Goal: Find specific page/section: Find specific page/section

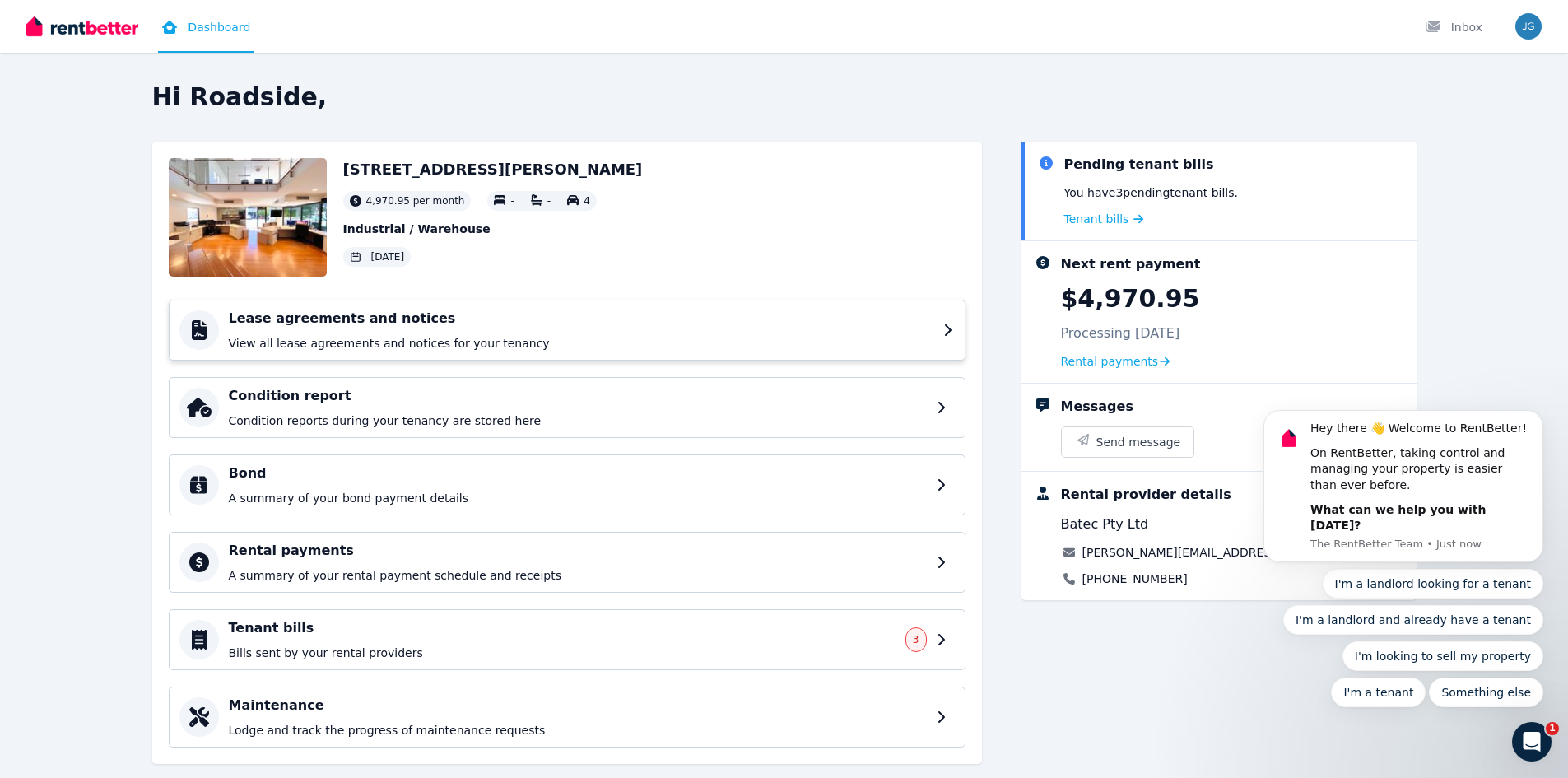
click at [375, 319] on h4 "Lease agreements and notices" at bounding box center [581, 319] width 705 height 20
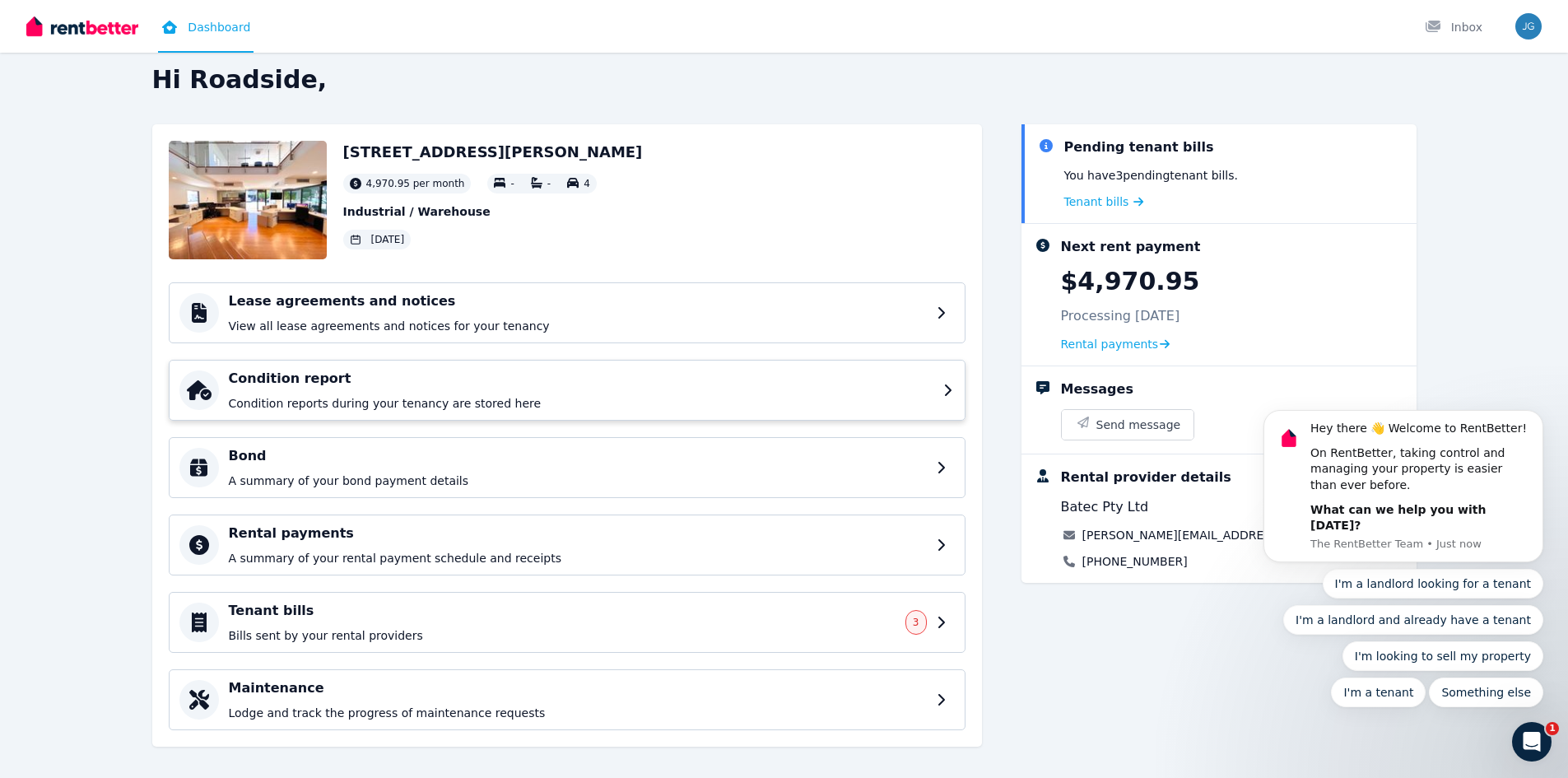
scroll to position [32, 0]
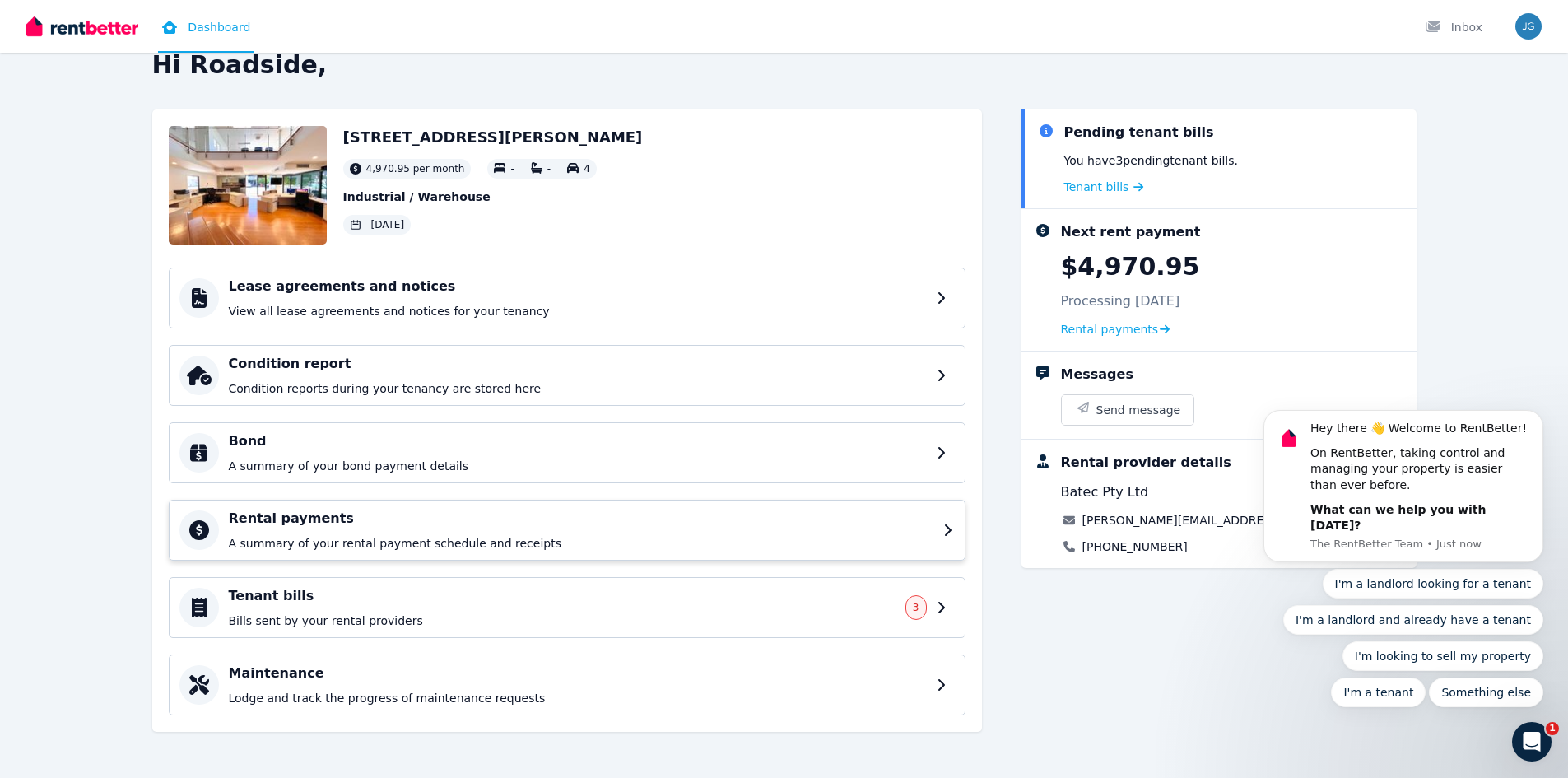
click at [342, 513] on h4 "Rental payments" at bounding box center [581, 518] width 705 height 20
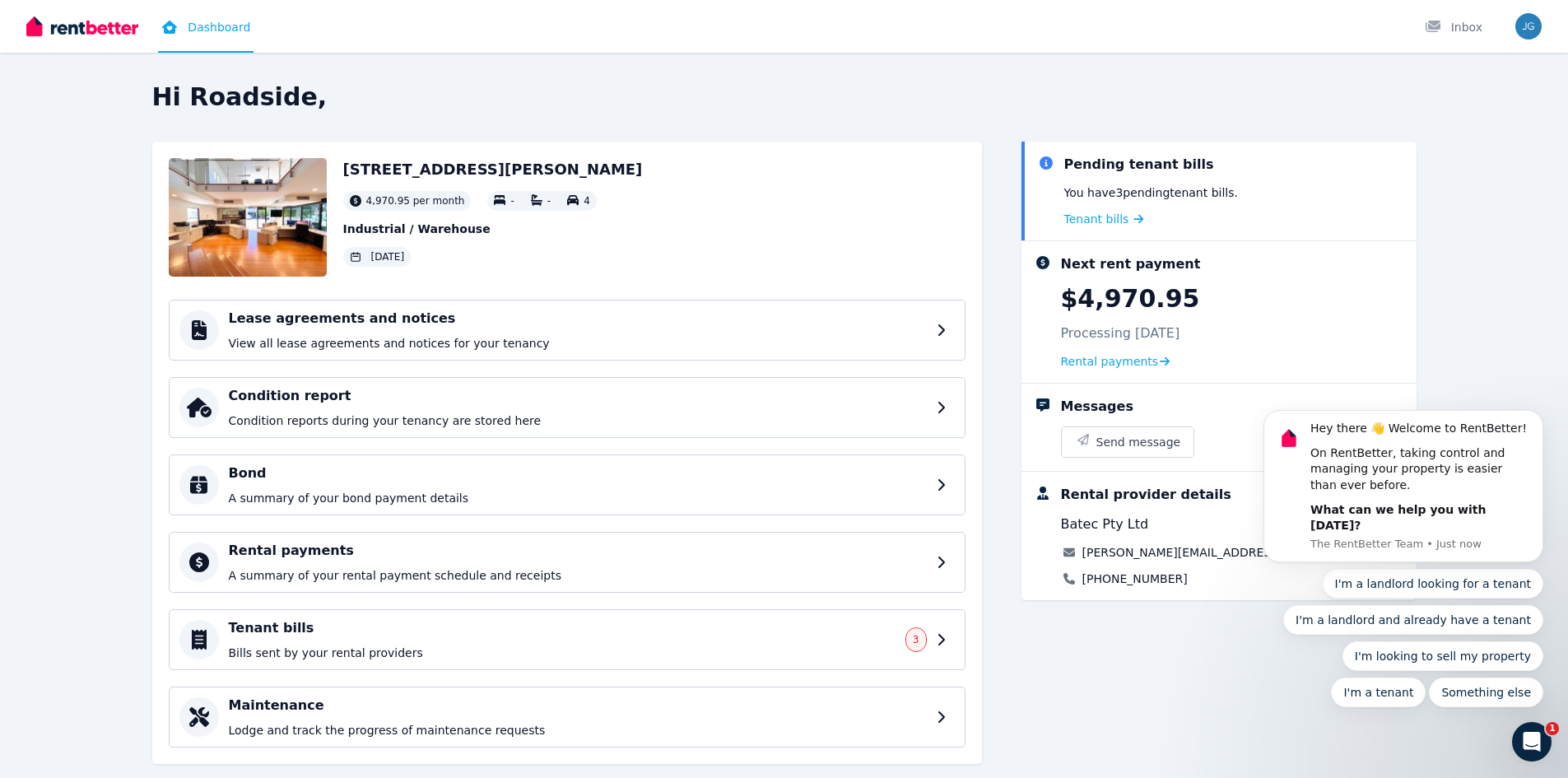
click at [377, 173] on h2 "12 Nevilles St, Underwood" at bounding box center [493, 170] width 300 height 23
click at [271, 216] on img at bounding box center [248, 217] width 158 height 118
click at [280, 328] on h4 "Lease agreements and notices" at bounding box center [581, 319] width 705 height 20
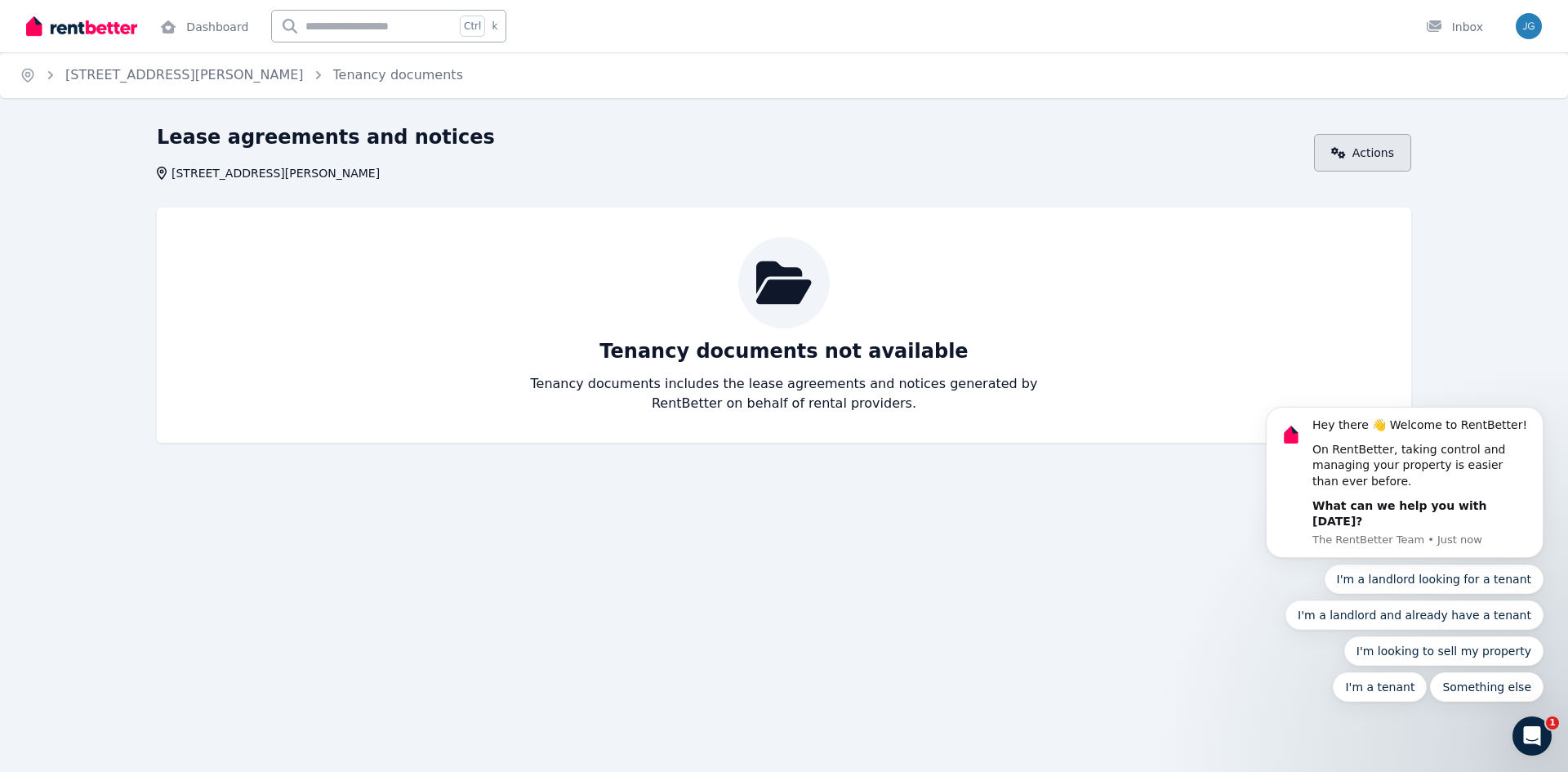
click at [1359, 154] on link "Actions" at bounding box center [1362, 152] width 97 height 37
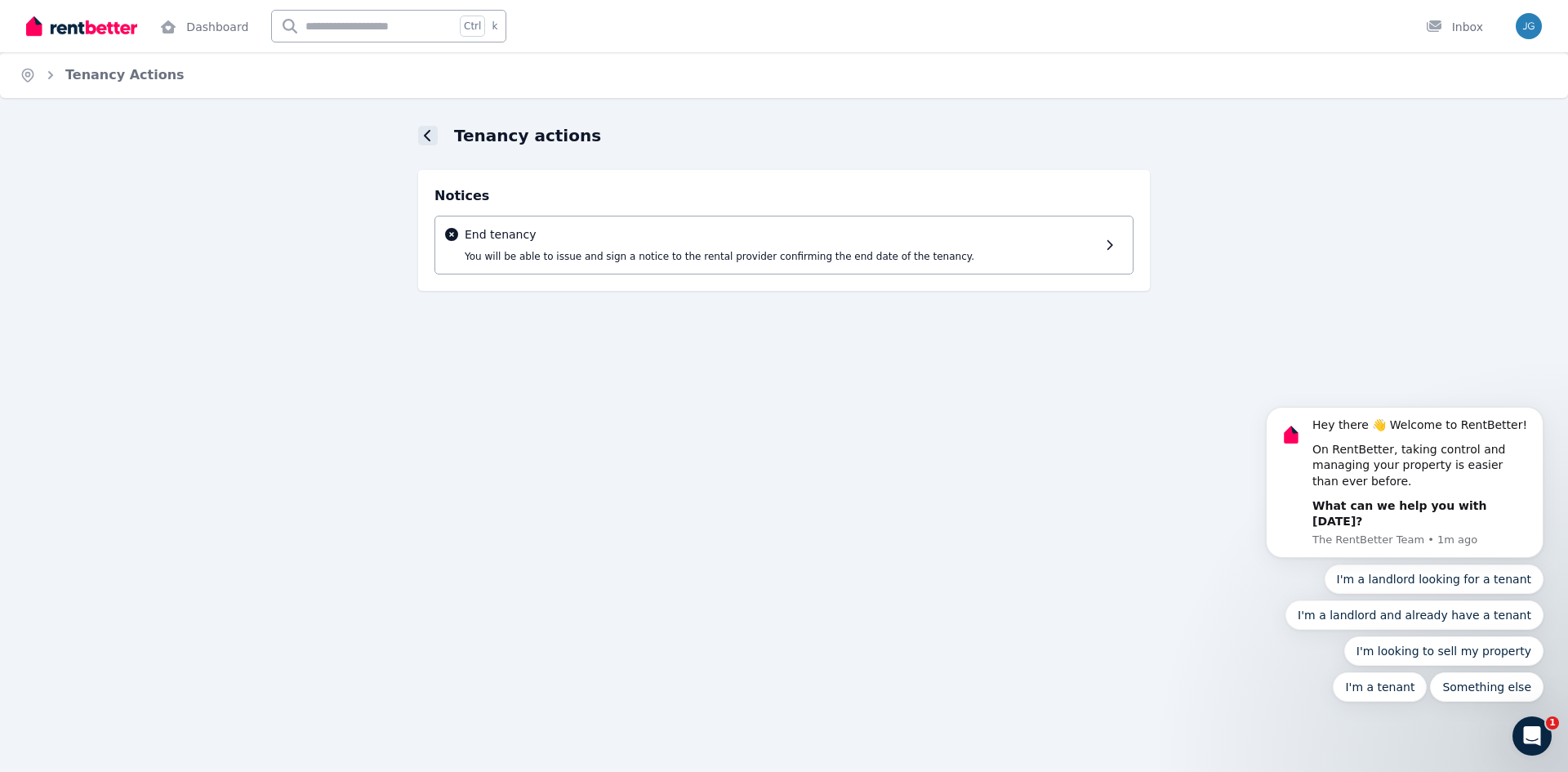
click at [420, 135] on div at bounding box center [428, 135] width 20 height 20
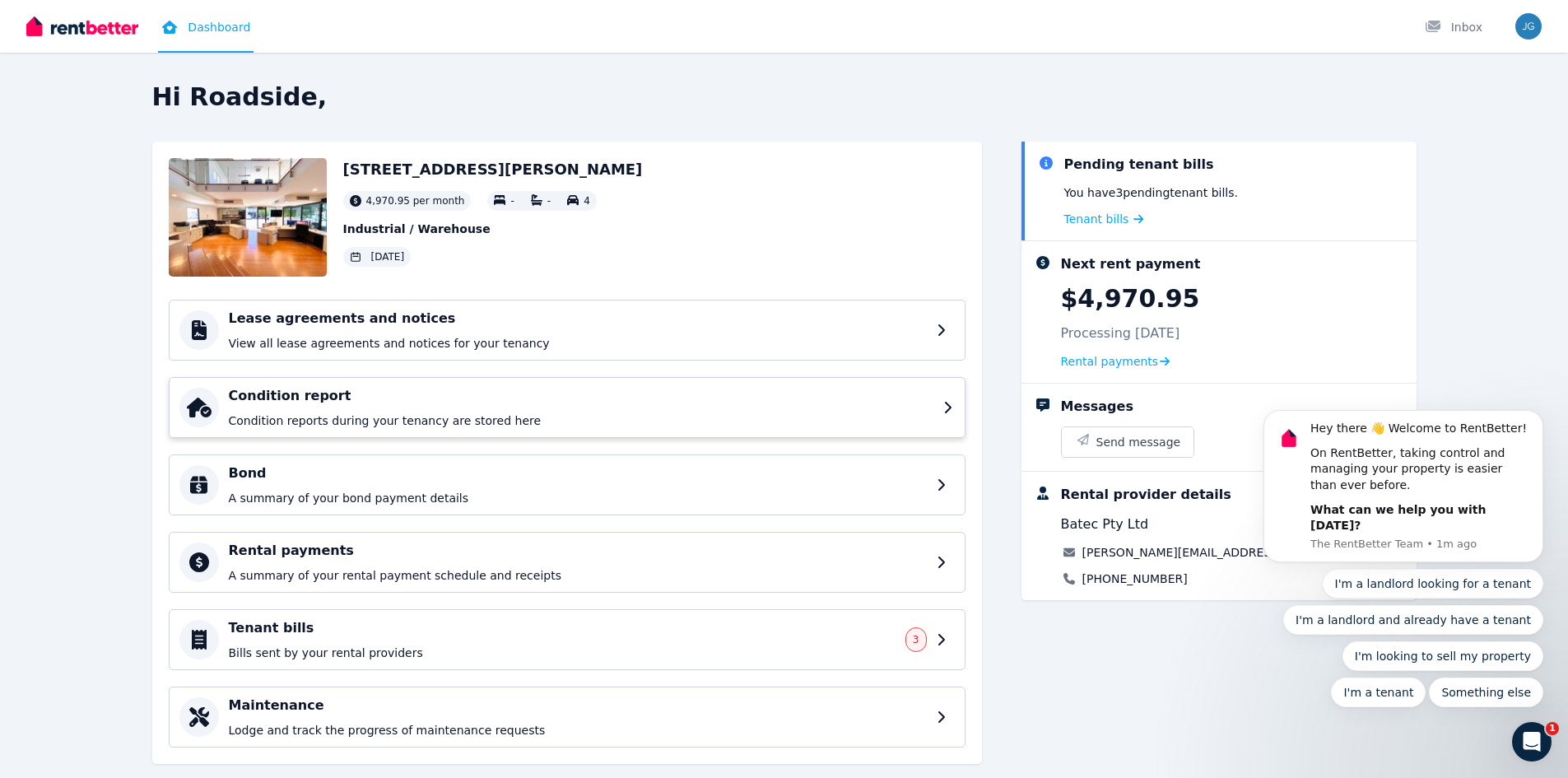
scroll to position [32, 0]
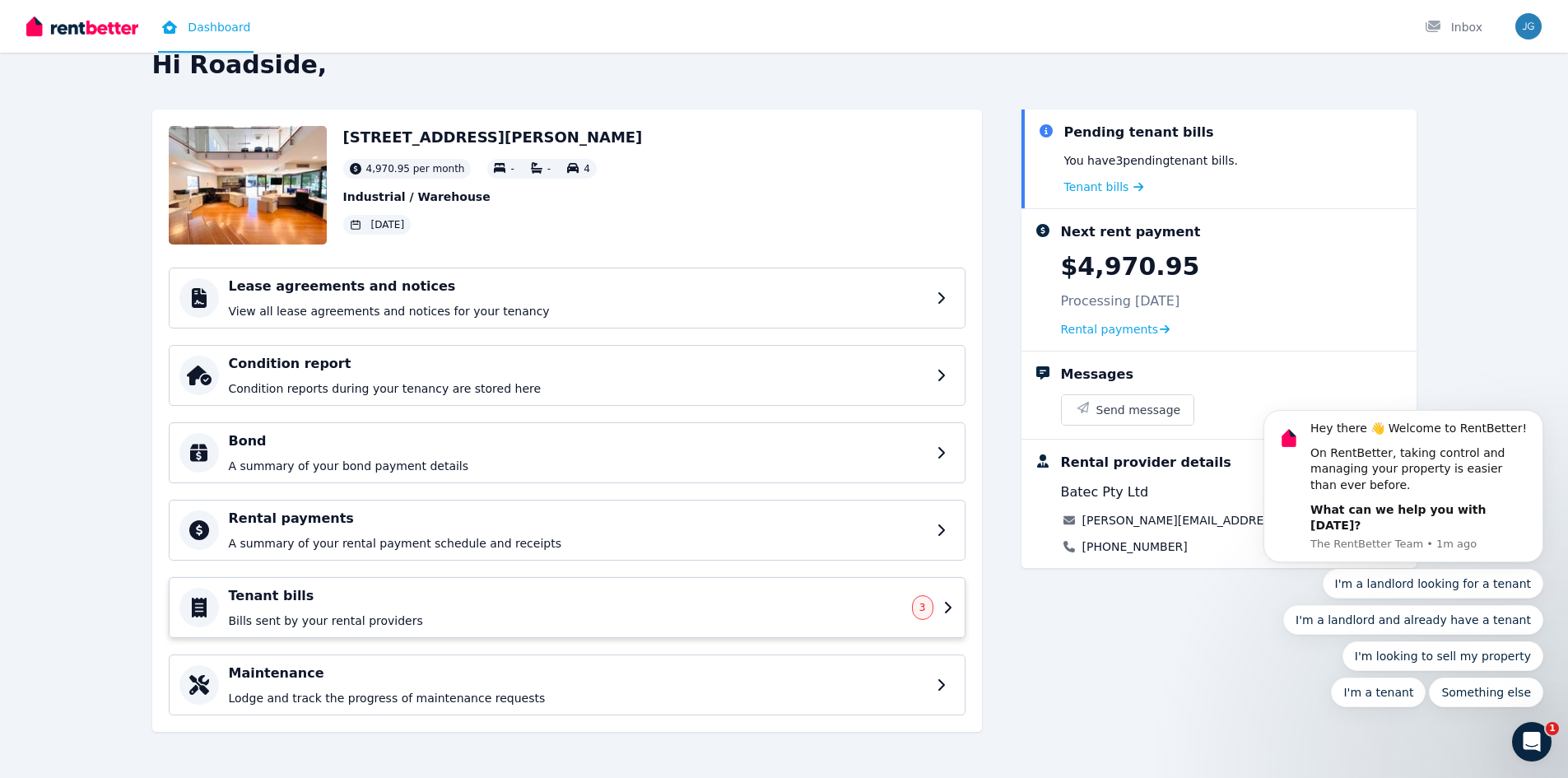
click at [324, 593] on h4 "Tenant bills" at bounding box center [565, 596] width 673 height 20
